Goal: Task Accomplishment & Management: Complete application form

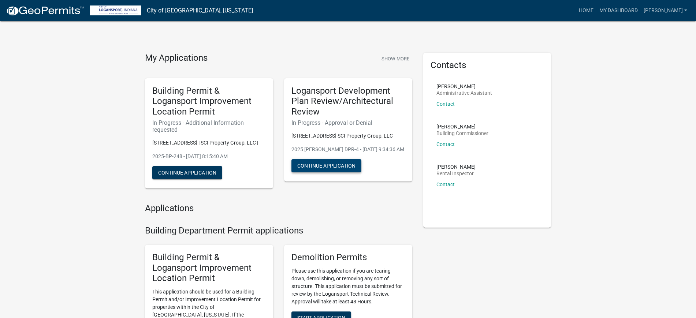
click at [326, 171] on button "Continue Application" at bounding box center [326, 165] width 70 height 13
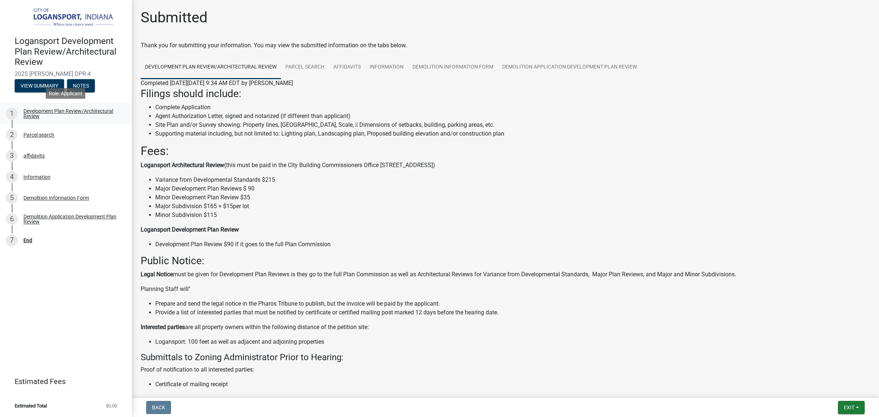
click at [37, 112] on div "Development Plan Review/Architectural Review" at bounding box center [71, 113] width 97 height 10
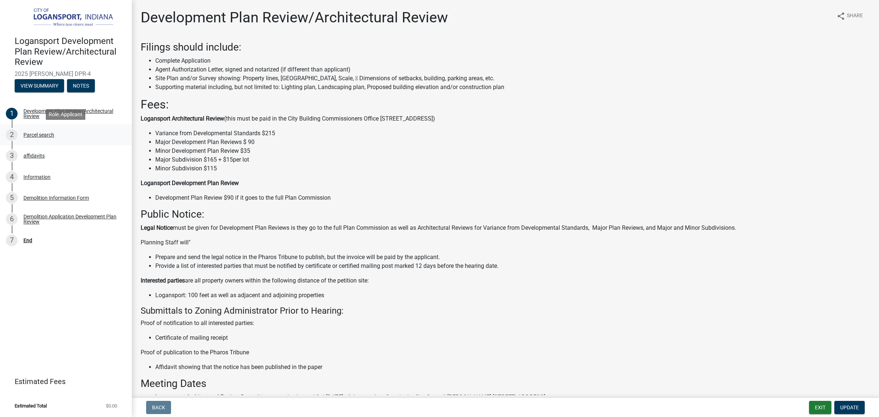
click at [37, 134] on div "Parcel search" at bounding box center [38, 134] width 31 height 5
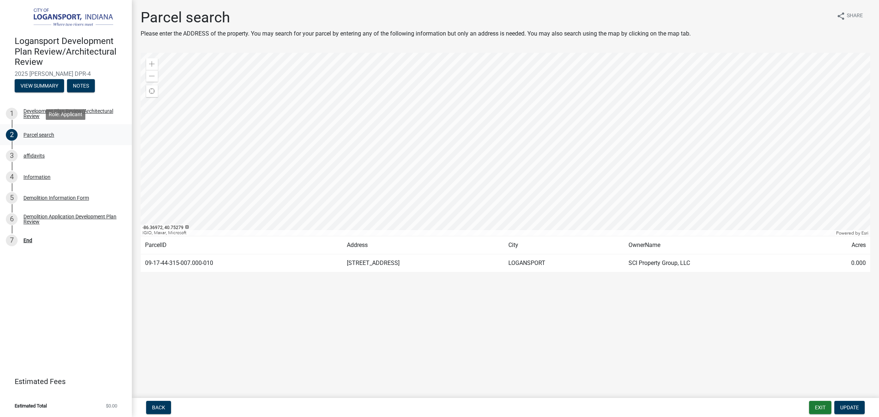
click at [34, 136] on div "Parcel search" at bounding box center [38, 134] width 31 height 5
click at [35, 159] on div "3 affidavits" at bounding box center [63, 156] width 114 height 12
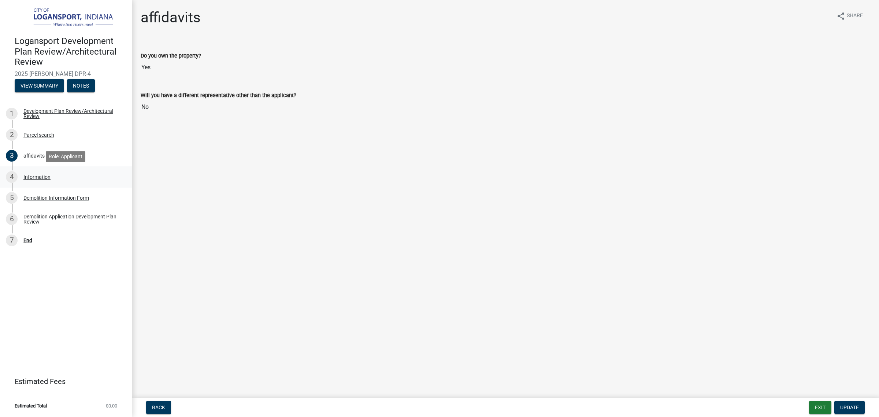
click at [34, 177] on div "Information" at bounding box center [36, 176] width 27 height 5
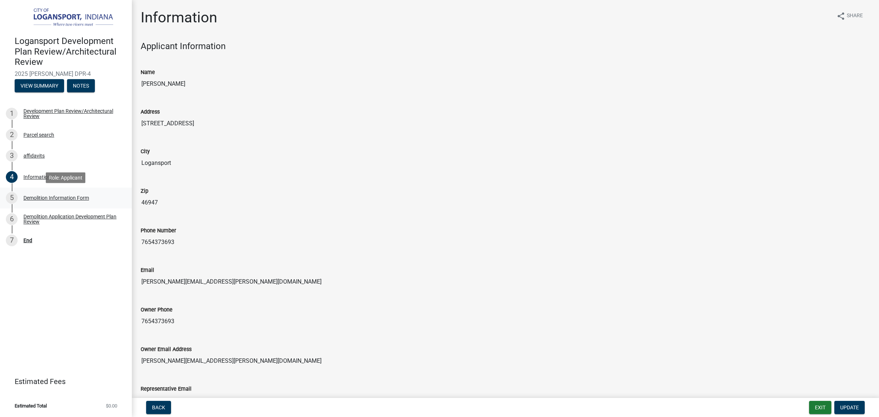
click at [65, 198] on div "Demolition Information Form" at bounding box center [56, 197] width 66 height 5
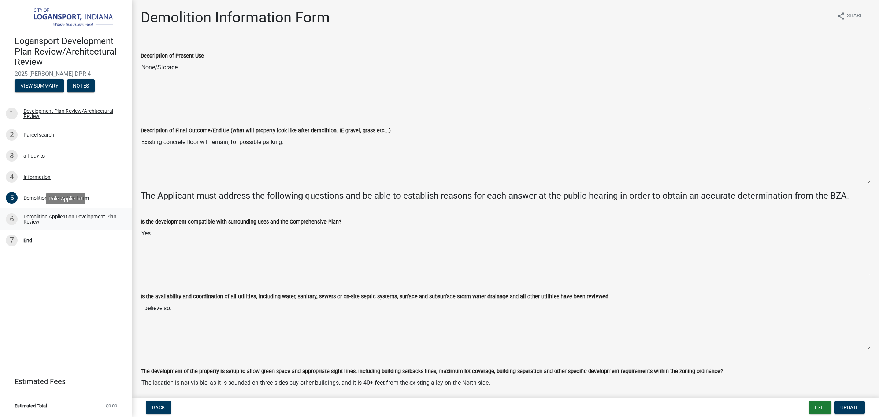
click at [70, 215] on div "Demolition Application Development Plan Review" at bounding box center [71, 219] width 97 height 10
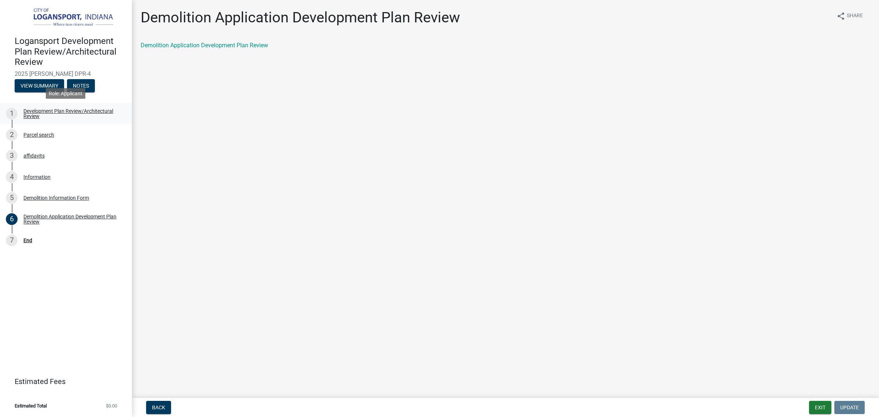
click at [30, 113] on div "Development Plan Review/Architectural Review" at bounding box center [71, 113] width 97 height 10
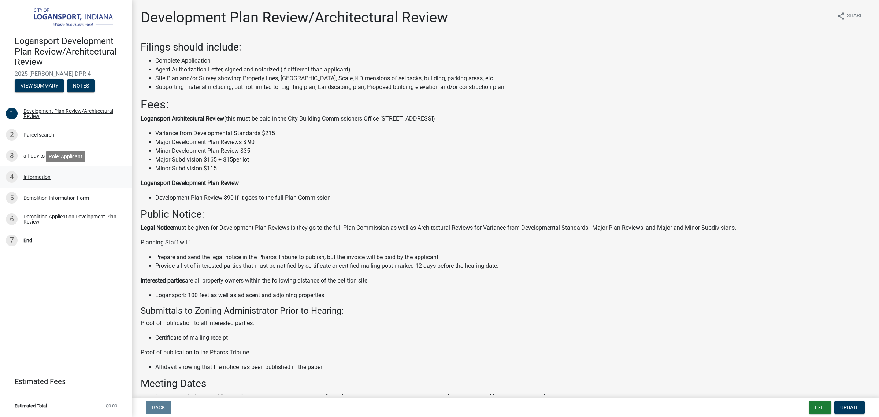
click at [36, 178] on div "Information" at bounding box center [36, 176] width 27 height 5
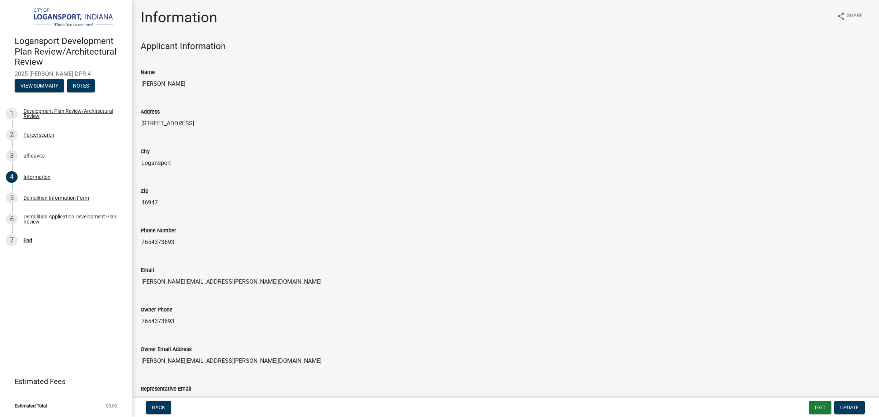
click at [565, 122] on input "[STREET_ADDRESS]" at bounding box center [505, 123] width 729 height 15
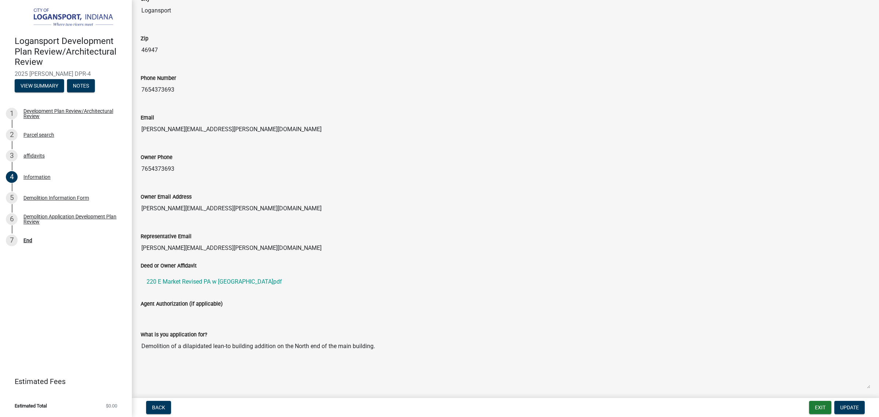
scroll to position [183, 0]
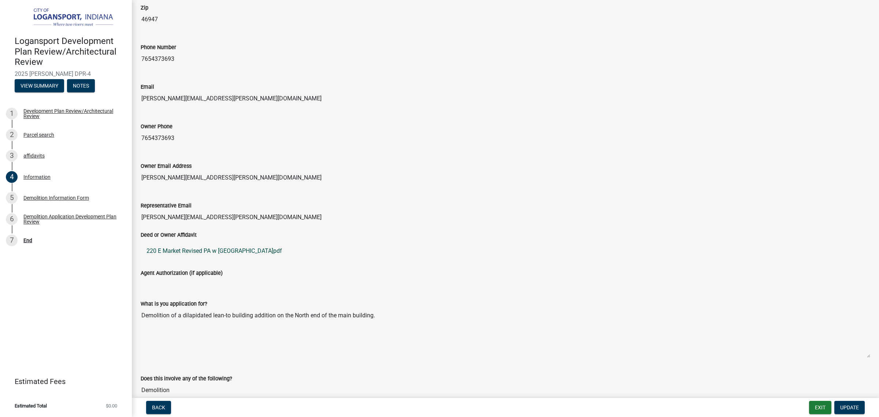
click at [218, 251] on link "220 E Market Revised PA w [GEOGRAPHIC_DATA]pdf" at bounding box center [505, 251] width 729 height 18
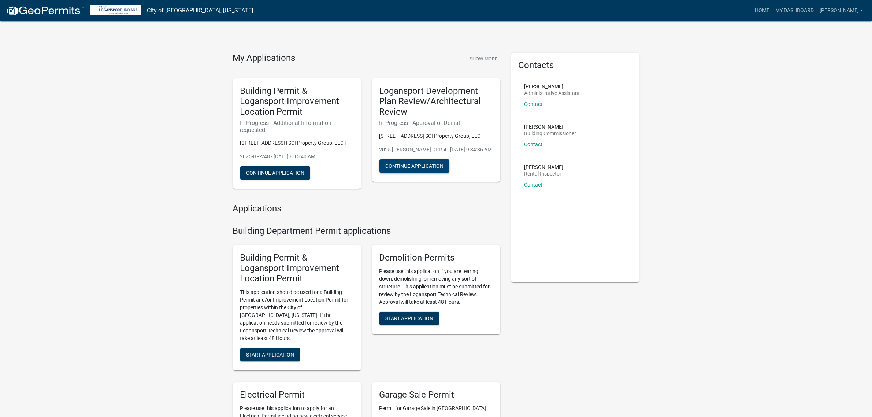
click at [420, 164] on button "Continue Application" at bounding box center [414, 165] width 70 height 13
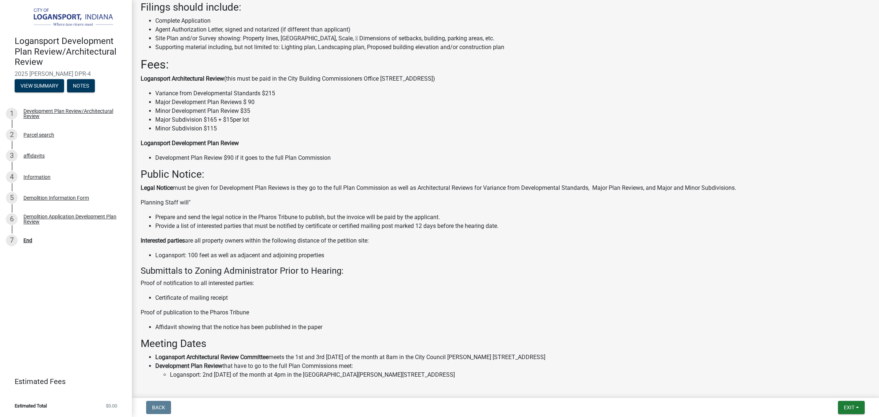
scroll to position [127, 0]
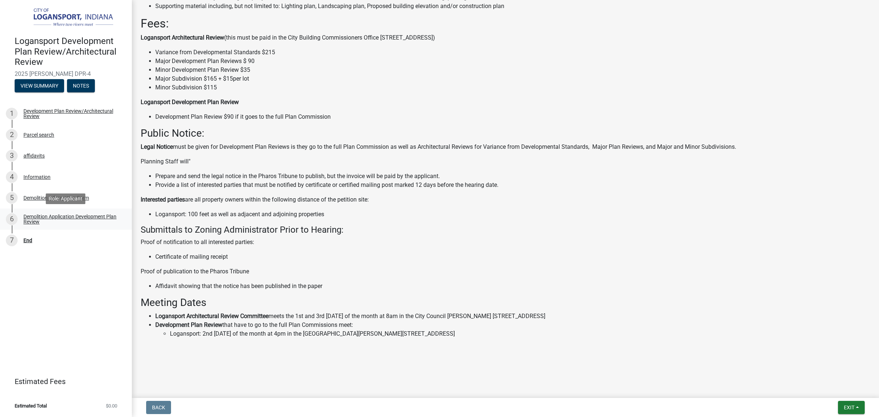
click at [30, 219] on div "Demolition Application Development Plan Review" at bounding box center [71, 219] width 97 height 10
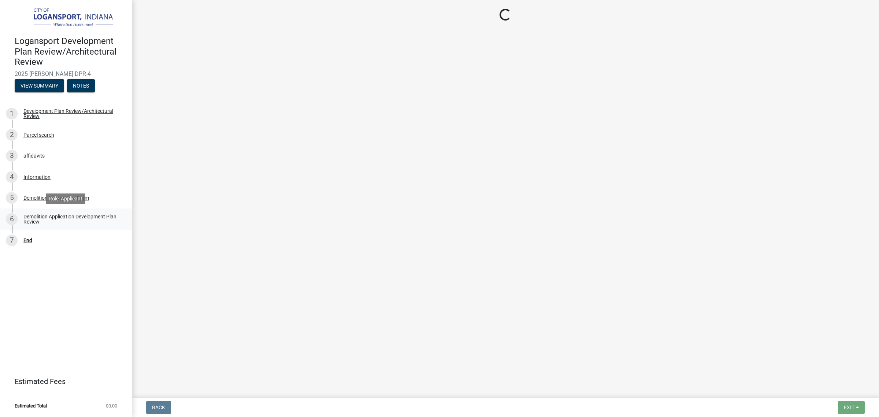
scroll to position [0, 0]
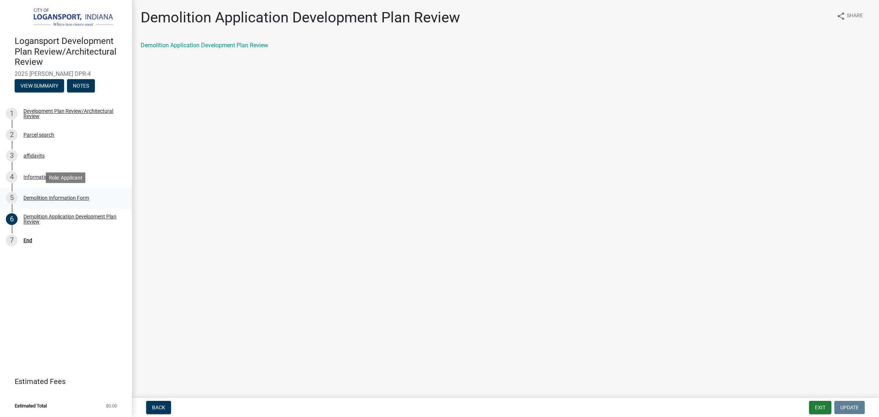
click at [36, 195] on div "Demolition Information Form" at bounding box center [56, 197] width 66 height 5
